Goal: Task Accomplishment & Management: Complete application form

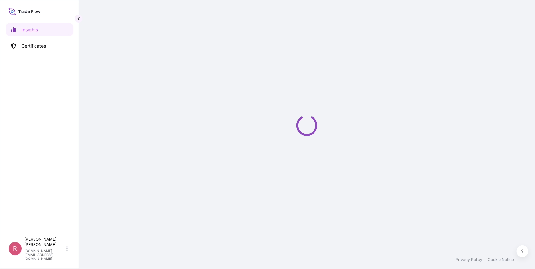
select select "2025"
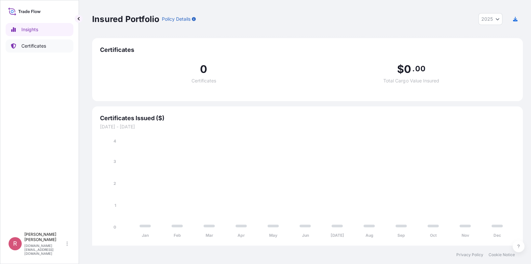
click at [46, 42] on link "Certificates" at bounding box center [40, 45] width 68 height 13
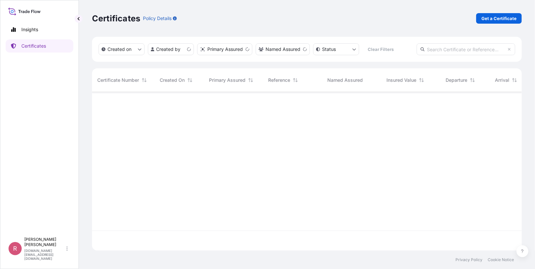
scroll to position [158, 426]
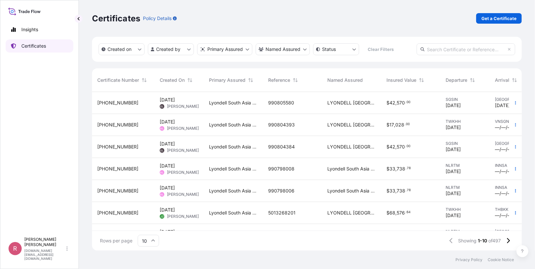
click at [50, 45] on link "Certificates" at bounding box center [40, 45] width 68 height 13
click at [445, 50] on input "text" at bounding box center [466, 49] width 99 height 12
paste input "5013254838"
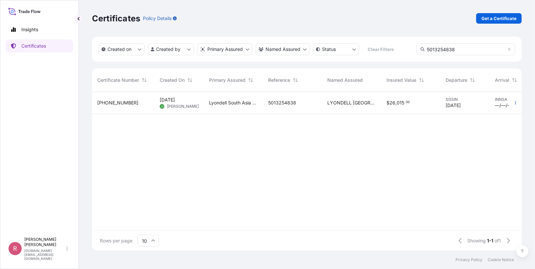
type input "5013254838"
click at [335, 106] on div "LYONDELL SOUTH ASIA PTE. LTD." at bounding box center [351, 103] width 59 height 22
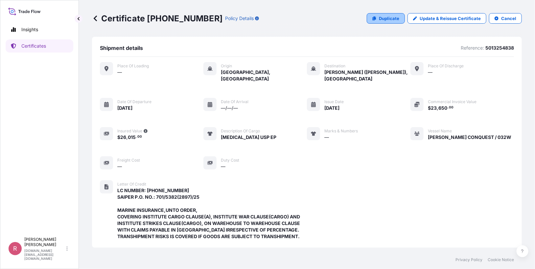
click at [374, 17] on icon at bounding box center [375, 18] width 4 height 4
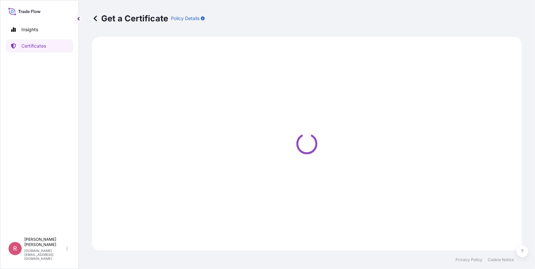
select select "Sea"
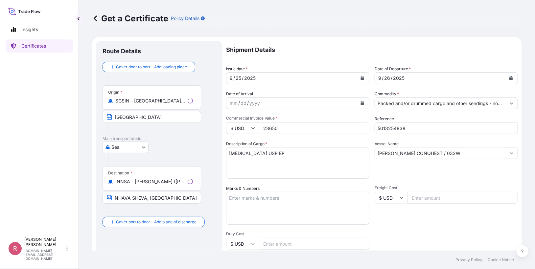
select select "32022"
click at [362, 80] on button "Calendar" at bounding box center [362, 78] width 11 height 11
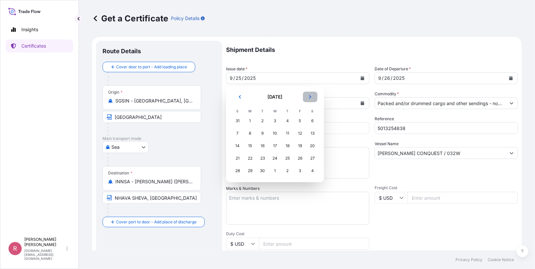
click at [309, 96] on icon "Next" at bounding box center [310, 97] width 4 height 4
click at [276, 134] on div "8" at bounding box center [275, 134] width 12 height 12
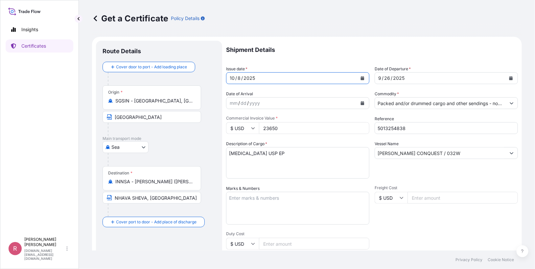
click at [510, 78] on icon "Calendar" at bounding box center [512, 78] width 4 height 4
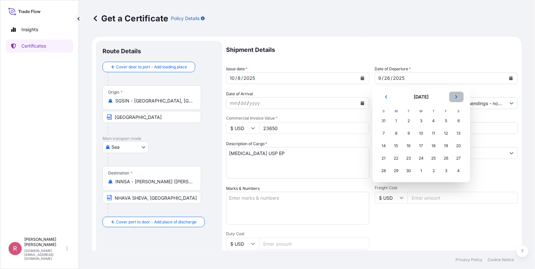
click at [457, 99] on button "Next" at bounding box center [457, 97] width 14 height 11
click at [422, 131] on div "8" at bounding box center [422, 134] width 12 height 12
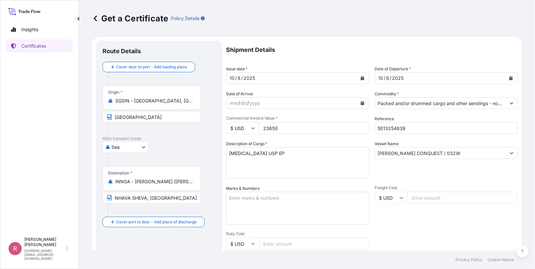
drag, startPoint x: 294, startPoint y: 129, endPoint x: 239, endPoint y: 120, distance: 55.6
click at [239, 120] on div "Commercial Invoice Value * $ USD 23650" at bounding box center [297, 125] width 143 height 18
click at [410, 125] on input "5013254838" at bounding box center [446, 128] width 143 height 12
drag, startPoint x: 411, startPoint y: 128, endPoint x: 350, endPoint y: 120, distance: 62.1
click at [350, 120] on div "Shipment Details Issue date * 10 / 8 / 2025 Date of Departure * 10 / 8 / 2025 D…" at bounding box center [372, 222] width 292 height 363
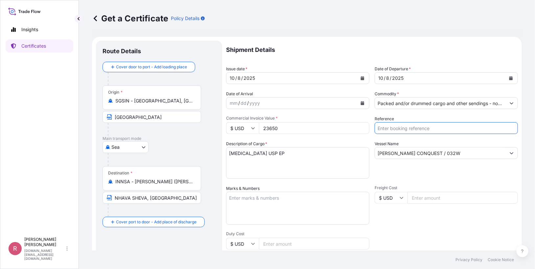
click at [411, 130] on input "Reference" at bounding box center [446, 128] width 143 height 12
paste input "5013160624"
click at [425, 127] on input "5013160624 /" at bounding box center [446, 128] width 143 height 12
paste input "990805591"
type input "5013160624 / 990805591"
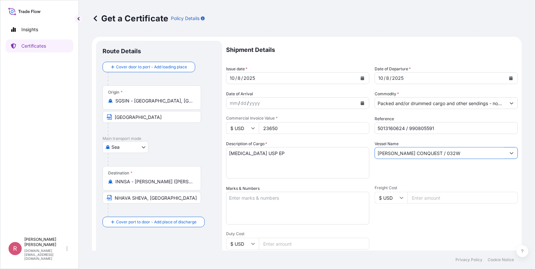
drag, startPoint x: 433, startPoint y: 157, endPoint x: 331, endPoint y: 150, distance: 102.8
click at [331, 150] on div "Shipment Details Issue date * 10 / 8 / 2025 Date of Departure * 10 / 8 / 2025 D…" at bounding box center [372, 222] width 292 height 363
click at [423, 153] on input "Vessel Name" at bounding box center [440, 153] width 131 height 12
paste input "ONE ARCADIA V.073W"
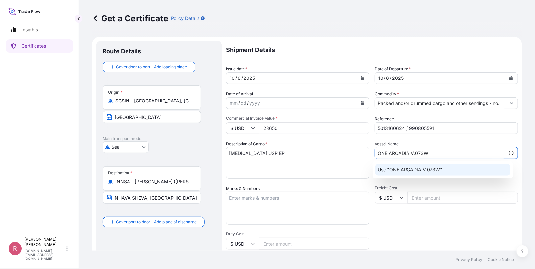
click at [438, 172] on p "Use "ONE ARCADIA V.073W"" at bounding box center [410, 170] width 65 height 7
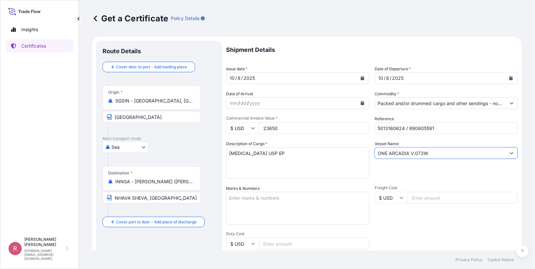
type input "ONE ARCADIA V.073W"
drag, startPoint x: 287, startPoint y: 124, endPoint x: 286, endPoint y: 128, distance: 4.1
click at [286, 125] on input "23650" at bounding box center [314, 128] width 110 height 12
drag, startPoint x: 270, startPoint y: 128, endPoint x: 235, endPoint y: 124, distance: 35.0
click at [235, 124] on div "$ USD 23650" at bounding box center [297, 128] width 143 height 12
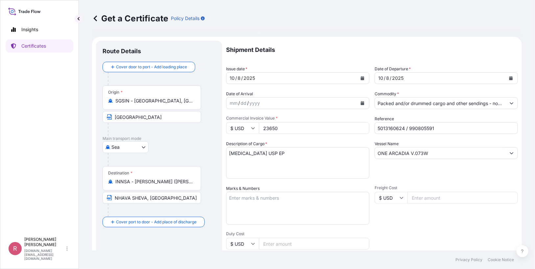
paste input "4690."
type input "24690.50"
click at [323, 143] on div "Description of Cargo * PROPYLENE GLYCOL USP EP" at bounding box center [297, 160] width 143 height 38
click at [309, 155] on textarea "PROPYLENE GLYCOL USP EP" at bounding box center [297, 163] width 143 height 32
click at [270, 167] on textarea "PROPYLENE GLYCOL USP EP" at bounding box center [297, 163] width 143 height 32
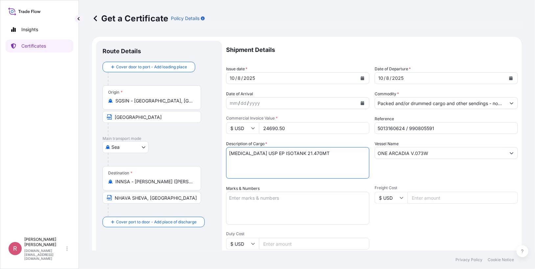
click at [345, 153] on textarea "PROPYLENE GLYCOL USP EP" at bounding box center [297, 163] width 143 height 32
paste textarea "701/5285/25"
click at [227, 159] on textarea "PROPYLENE GLYCOL USP EP" at bounding box center [297, 163] width 143 height 32
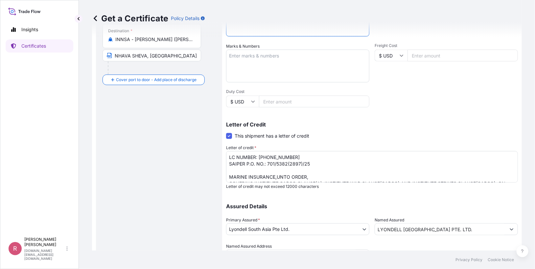
scroll to position [153, 0]
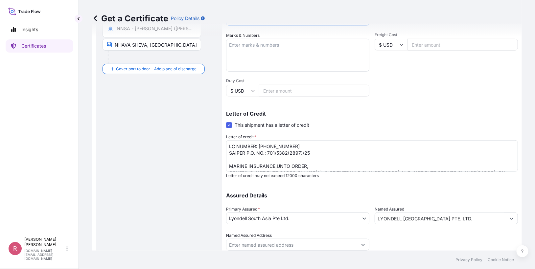
type textarea "PROPYLENE GLYCOL USP EP ISOTANK 21.470MT PO : 701/5285/25"
click at [231, 123] on span at bounding box center [229, 125] width 6 height 6
click at [226, 122] on input "This shipment has a letter of credit" at bounding box center [226, 122] width 0 height 0
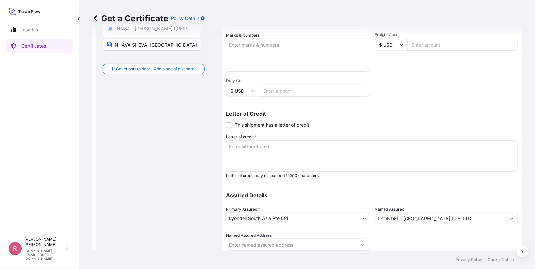
scroll to position [126, 0]
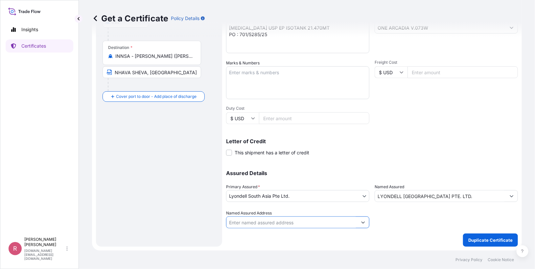
click at [350, 221] on input "Named Assured Address" at bounding box center [292, 223] width 131 height 12
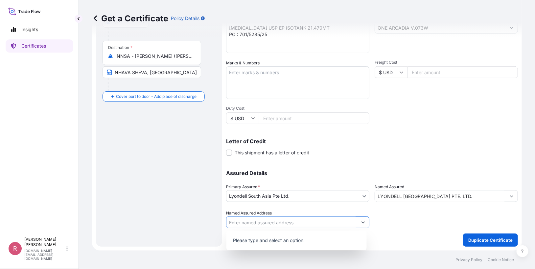
click at [357, 221] on button "Show suggestions" at bounding box center [363, 223] width 12 height 12
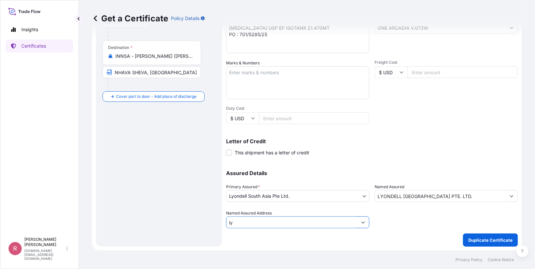
type input "l"
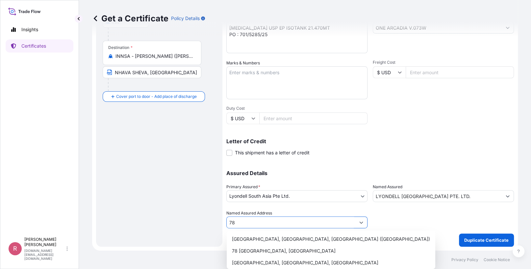
type input "7"
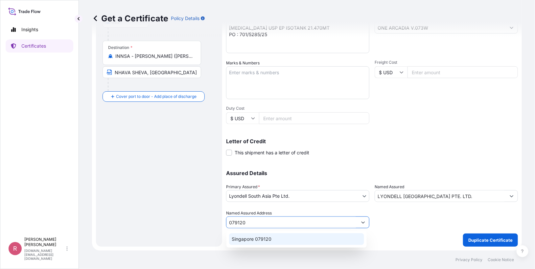
click at [315, 237] on div "Singapore 079120" at bounding box center [296, 239] width 135 height 12
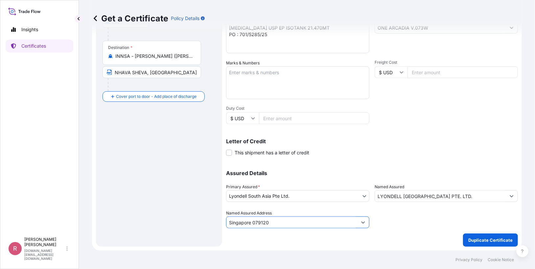
type input "Singapore 079120"
click at [411, 230] on div "Shipment Details Issue date * 10 / 8 / 2025 Date of Departure * 10 / 8 / 2025 D…" at bounding box center [372, 81] width 292 height 332
click at [327, 223] on input "Singapore 079120" at bounding box center [292, 223] width 131 height 12
click at [488, 242] on p "Duplicate Certificate" at bounding box center [491, 240] width 44 height 7
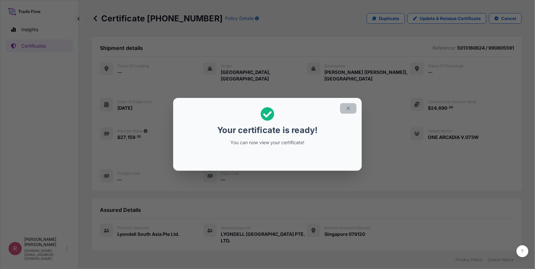
click at [350, 111] on button "button" at bounding box center [348, 108] width 16 height 11
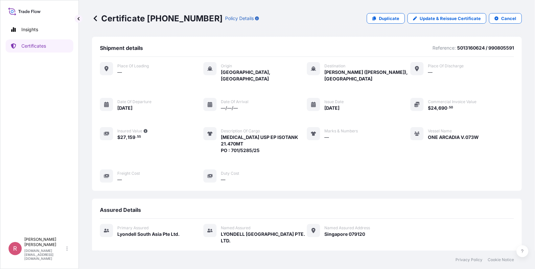
scroll to position [133, 0]
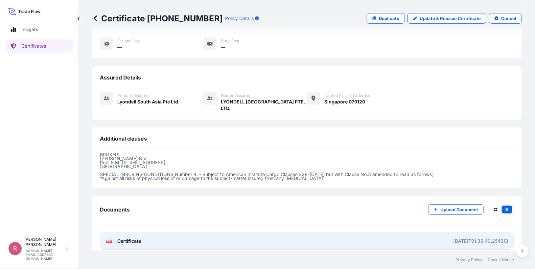
click at [110, 241] on text "PDF" at bounding box center [109, 242] width 4 height 2
